Goal: Task Accomplishment & Management: Manage account settings

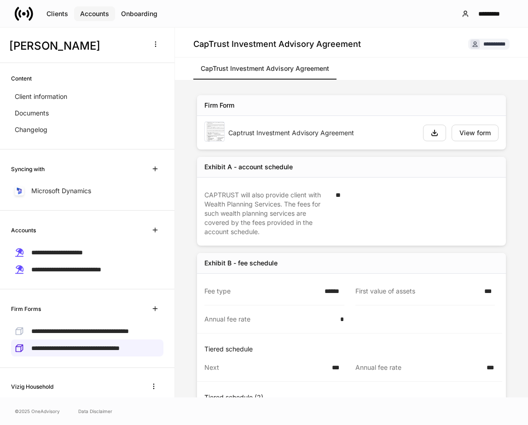
click at [106, 16] on div "Accounts" at bounding box center [94, 14] width 29 height 6
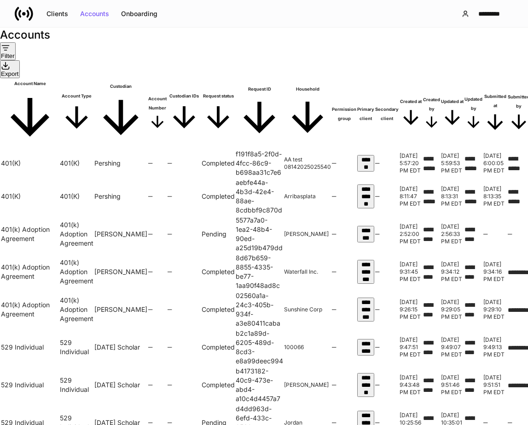
click at [192, 24] on div "Clients Accounts Onboarding *********" at bounding box center [264, 13] width 528 height 27
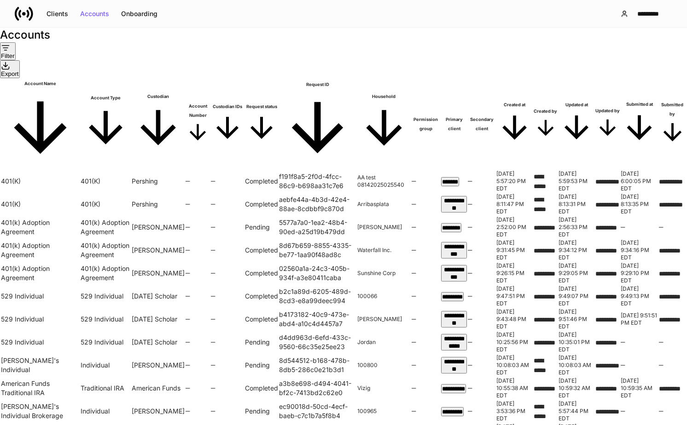
scroll to position [0, 616]
click at [527, 100] on span "Submitted at" at bounding box center [638, 123] width 37 height 47
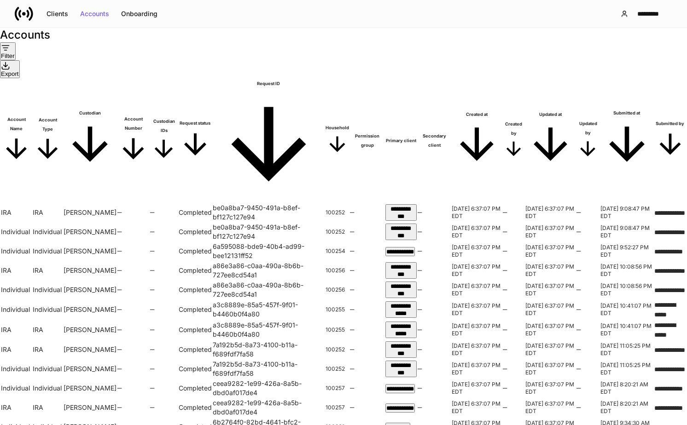
click at [527, 109] on span "Submitted at" at bounding box center [626, 141] width 53 height 64
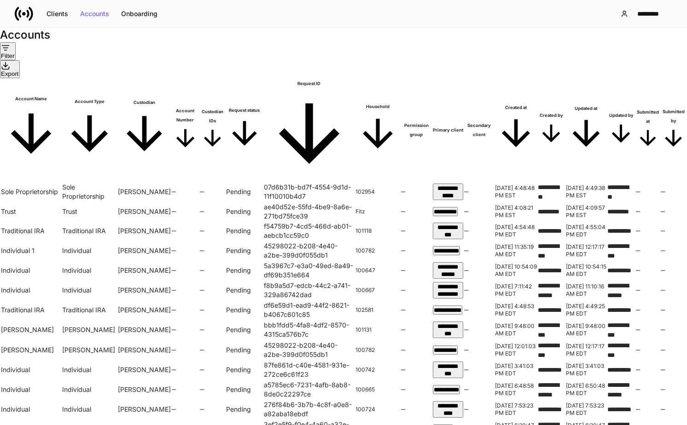
click at [527, 108] on span "Submitted at" at bounding box center [648, 130] width 24 height 44
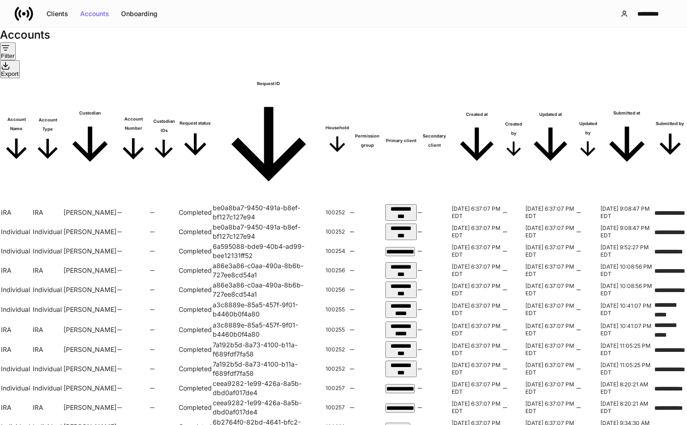
click at [527, 109] on span "Submitted at" at bounding box center [626, 141] width 53 height 64
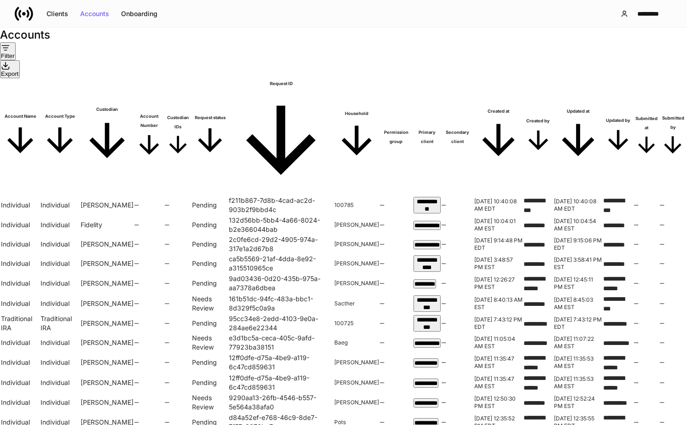
scroll to position [549, 0]
click at [15, 59] on div "Filter" at bounding box center [8, 51] width 14 height 16
click at [121, 166] on p "[DATE]" at bounding box center [118, 170] width 34 height 9
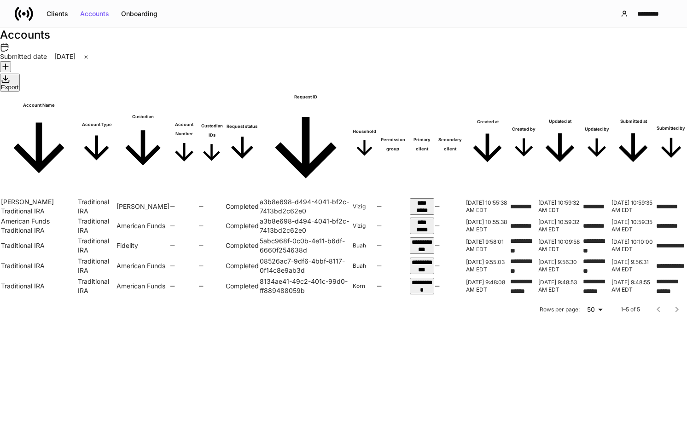
drag, startPoint x: 229, startPoint y: 87, endPoint x: 273, endPoint y: 87, distance: 44.6
click at [273, 93] on tr "Account Name Account Type Custodian Account Number Custodian IDs Request status…" at bounding box center [343, 145] width 685 height 104
drag, startPoint x: 273, startPoint y: 87, endPoint x: 257, endPoint y: 87, distance: 16.6
click at [169, 93] on th "Custodian" at bounding box center [142, 145] width 53 height 104
drag, startPoint x: 322, startPoint y: 89, endPoint x: 352, endPoint y: 89, distance: 29.9
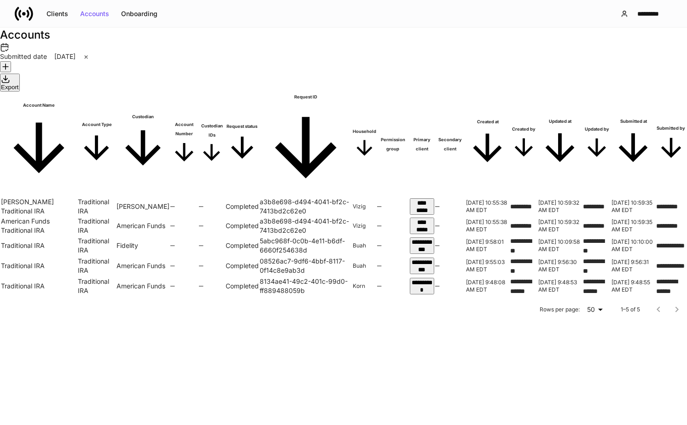
click at [352, 93] on tr "Account Name Account Type Custodian Account Number Custodian IDs Request status…" at bounding box center [343, 145] width 685 height 104
drag, startPoint x: 352, startPoint y: 89, endPoint x: 336, endPoint y: 89, distance: 15.6
click at [198, 93] on th "Account Number" at bounding box center [184, 145] width 28 height 104
drag, startPoint x: 400, startPoint y: 88, endPoint x: 436, endPoint y: 88, distance: 36.4
click at [436, 93] on tr "Account Name Account Type Custodian Account Number Custodian IDs Request status…" at bounding box center [343, 145] width 685 height 104
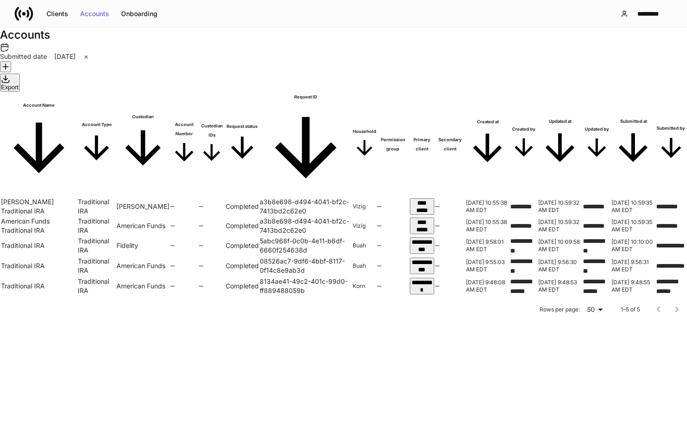
drag, startPoint x: 436, startPoint y: 88, endPoint x: 418, endPoint y: 88, distance: 18.4
click at [225, 93] on th "Custodian IDs" at bounding box center [212, 145] width 26 height 104
click at [10, 71] on icon "button" at bounding box center [5, 66] width 9 height 9
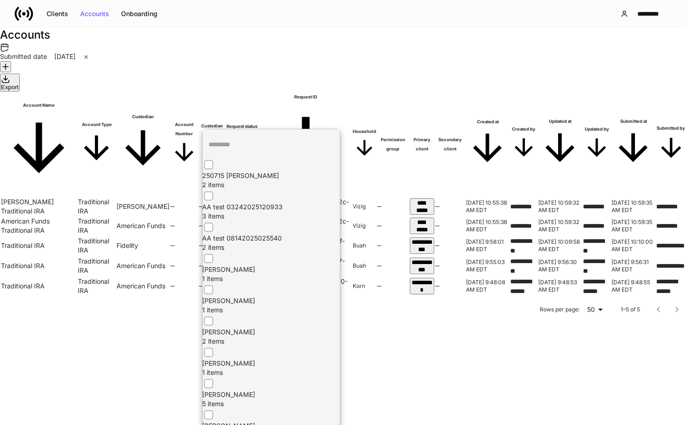
click at [224, 137] on input "text" at bounding box center [277, 145] width 151 height 24
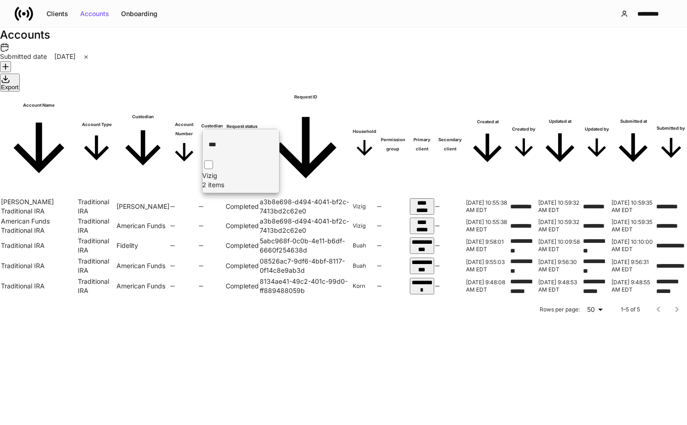
type input "***"
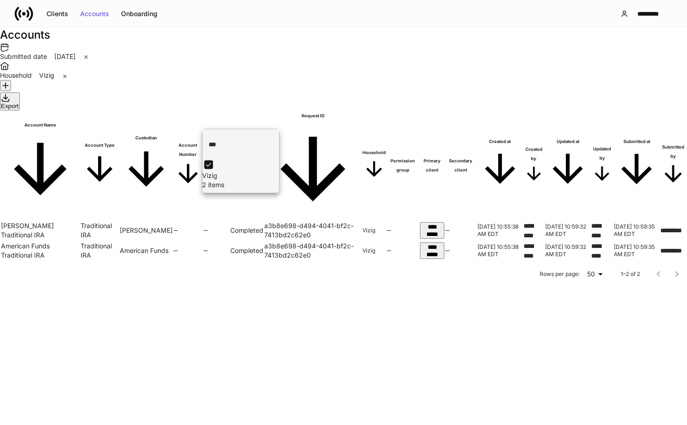
click at [295, 45] on div at bounding box center [343, 212] width 687 height 425
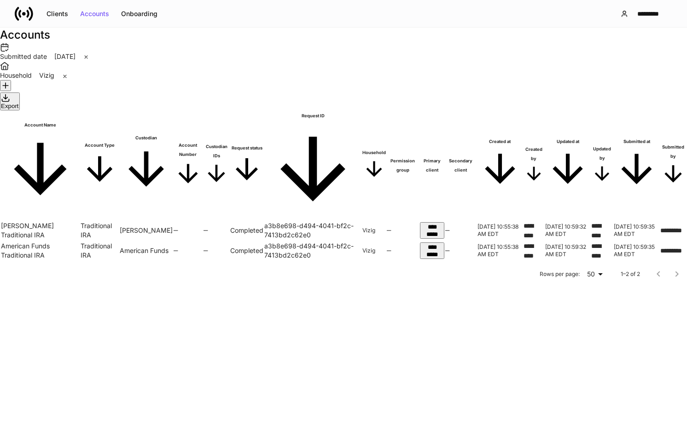
click at [54, 71] on p "Vizig" at bounding box center [46, 75] width 15 height 9
click at [32, 71] on p "Household" at bounding box center [16, 75] width 32 height 9
click at [54, 73] on p "Vizig" at bounding box center [46, 75] width 15 height 9
click at [45, 61] on p "Submitted date" at bounding box center [23, 56] width 47 height 9
click at [183, 73] on div "Household Vizig" at bounding box center [343, 75] width 687 height 9
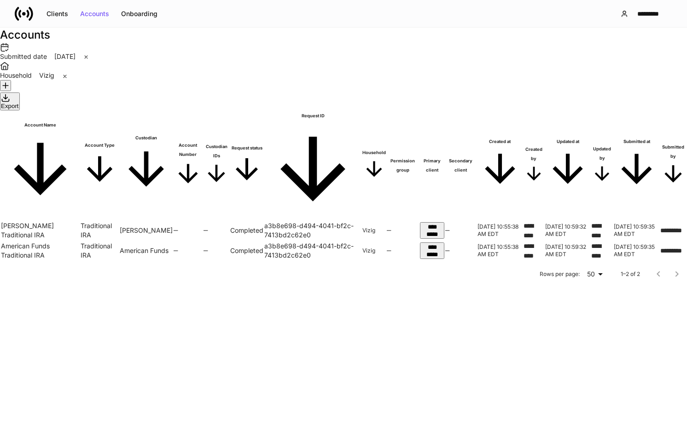
click at [68, 73] on icon at bounding box center [65, 76] width 6 height 6
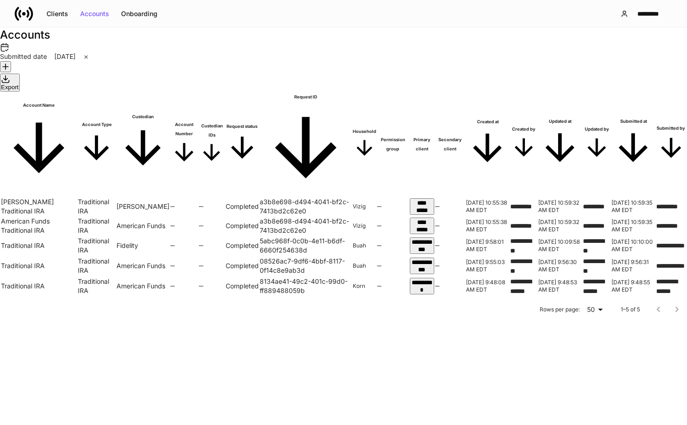
click at [89, 60] on icon at bounding box center [86, 57] width 6 height 6
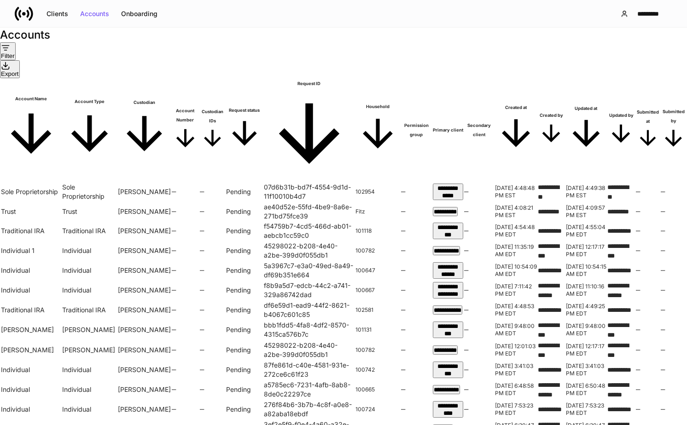
click at [15, 59] on div "Filter" at bounding box center [8, 51] width 14 height 16
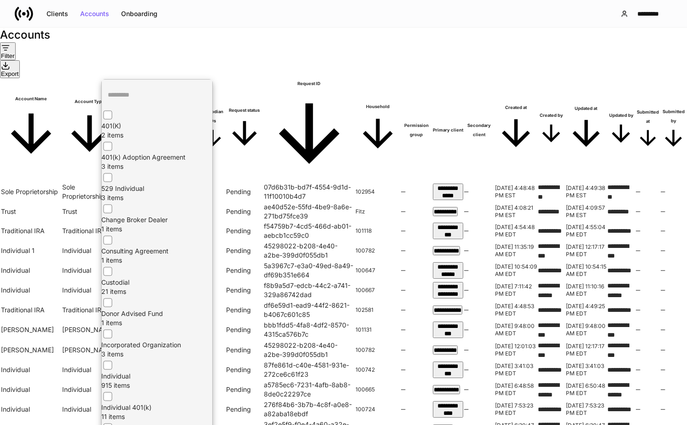
click at [154, 38] on div at bounding box center [343, 212] width 687 height 425
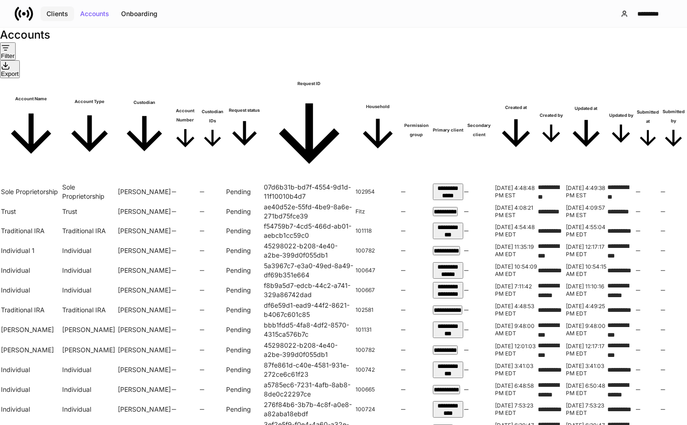
click at [57, 11] on div "Clients" at bounding box center [57, 14] width 22 height 6
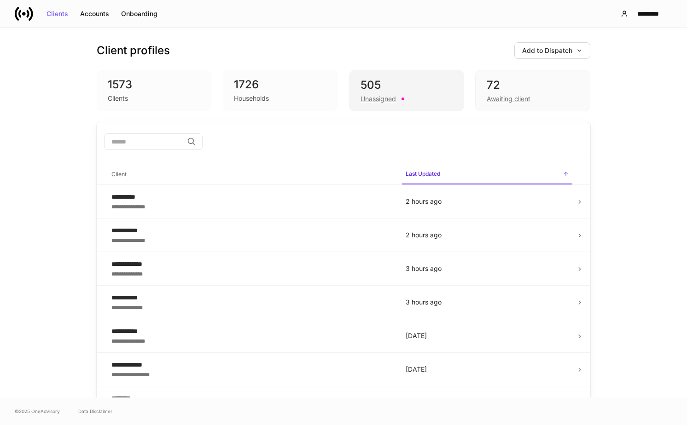
click at [401, 84] on div "505" at bounding box center [406, 85] width 92 height 15
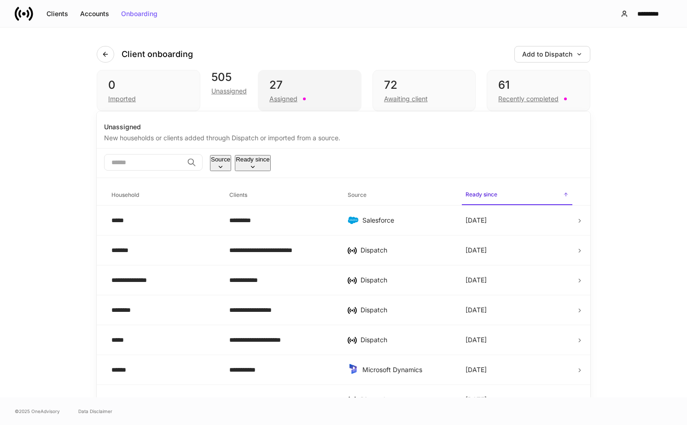
click at [350, 96] on div "Assigned" at bounding box center [309, 98] width 81 height 11
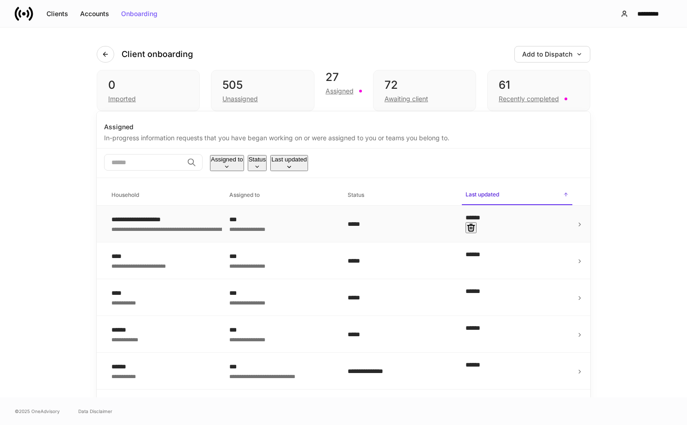
click at [475, 232] on icon "button" at bounding box center [470, 227] width 9 height 9
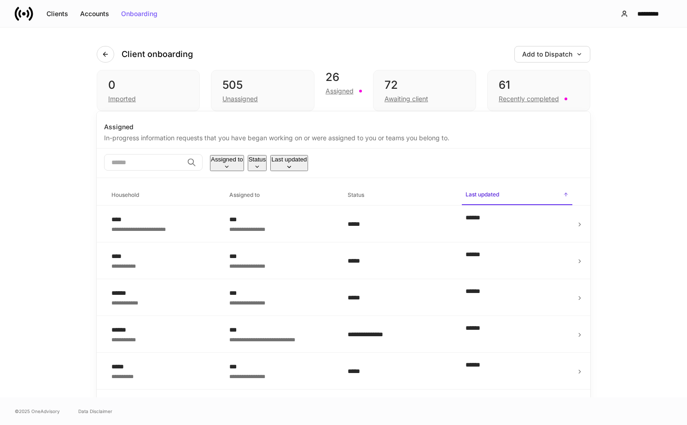
click at [241, 22] on div "Clients Accounts Onboarding *********" at bounding box center [343, 13] width 687 height 27
